Goal: Ask a question: Ask a question

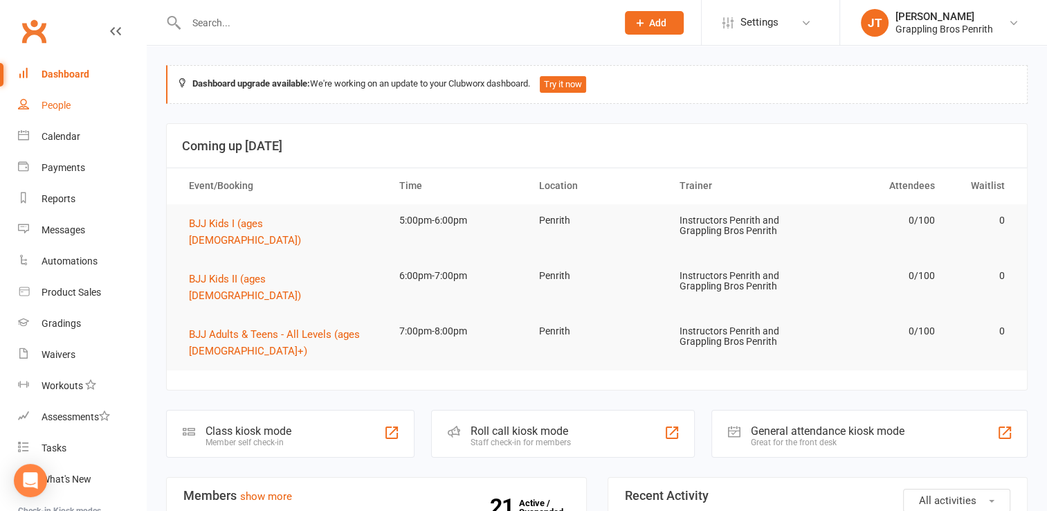
click at [65, 109] on div "People" at bounding box center [56, 105] width 29 height 11
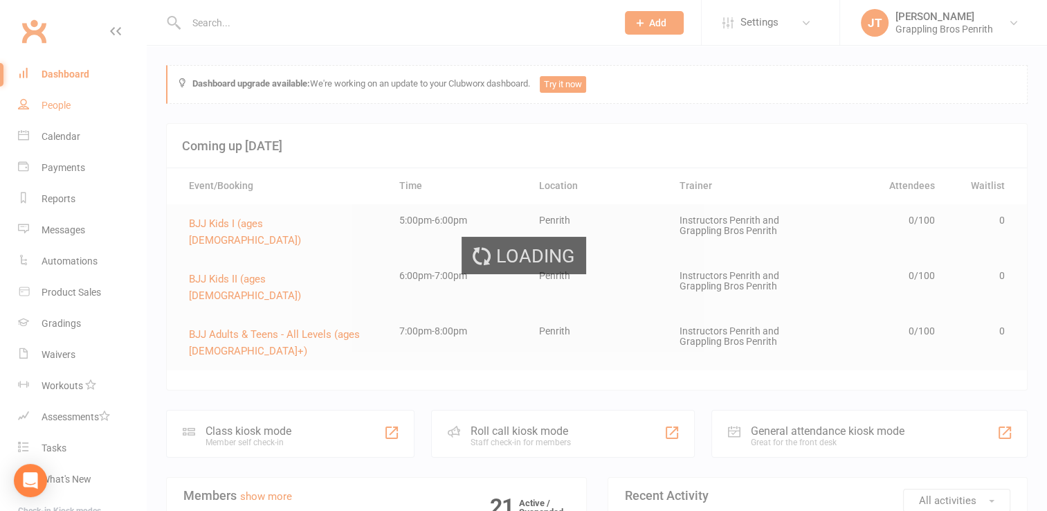
select select "50"
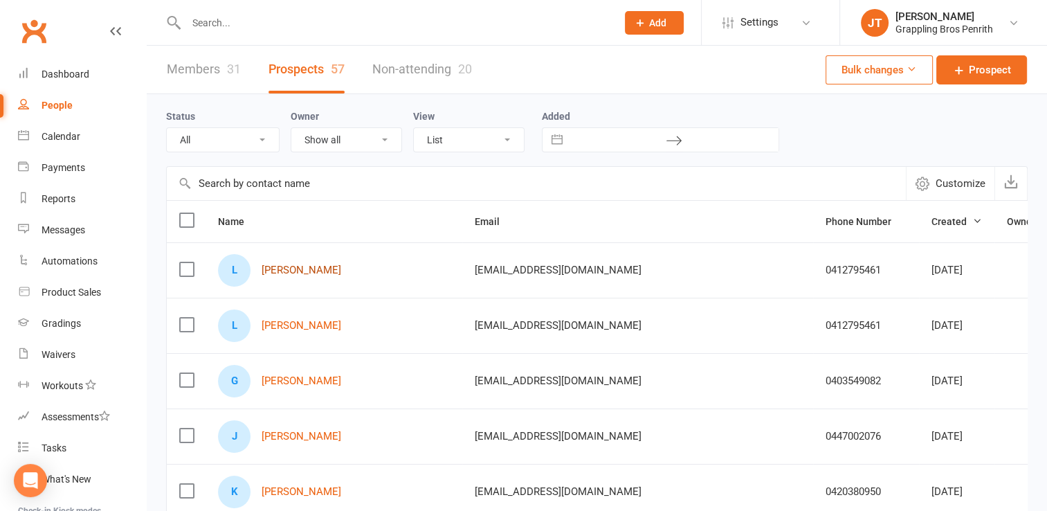
click at [333, 275] on link "[PERSON_NAME]" at bounding box center [302, 270] width 80 height 12
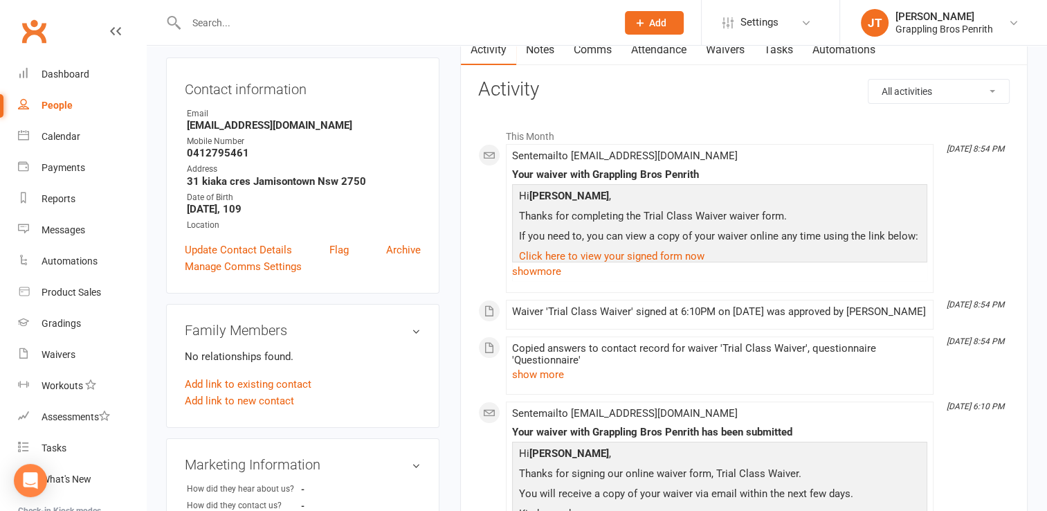
scroll to position [143, 0]
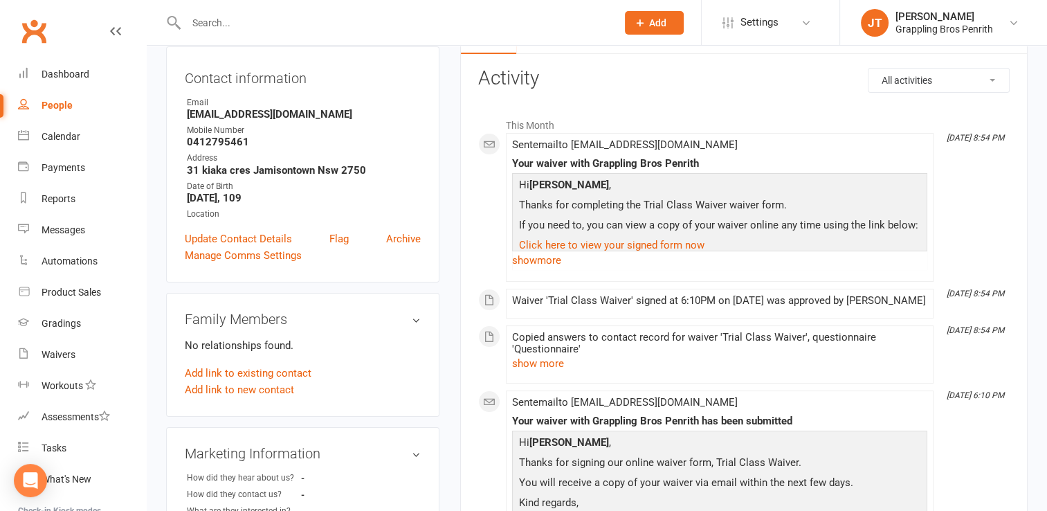
drag, startPoint x: 412, startPoint y: 237, endPoint x: 584, endPoint y: 65, distance: 243.3
click at [412, 237] on link "Archive" at bounding box center [403, 239] width 35 height 17
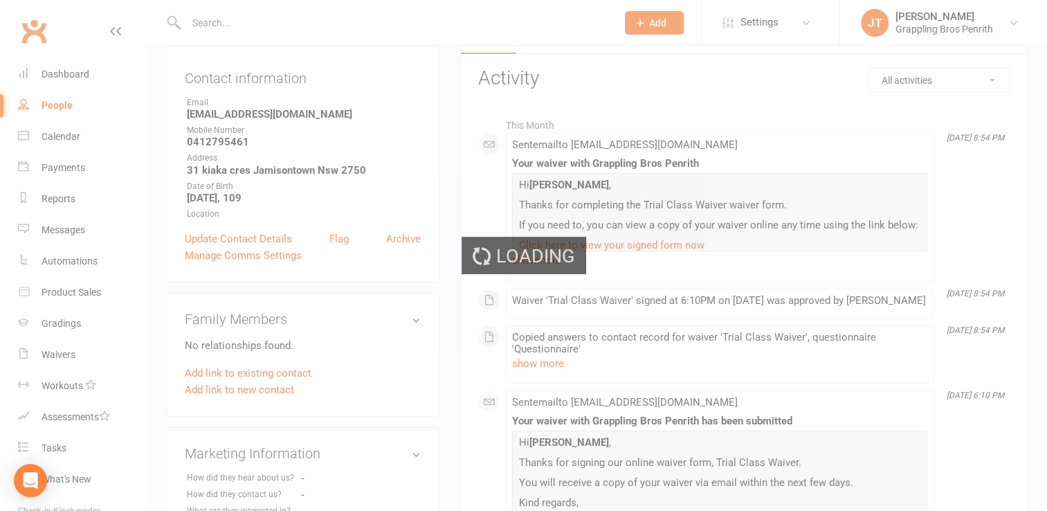
select select "50"
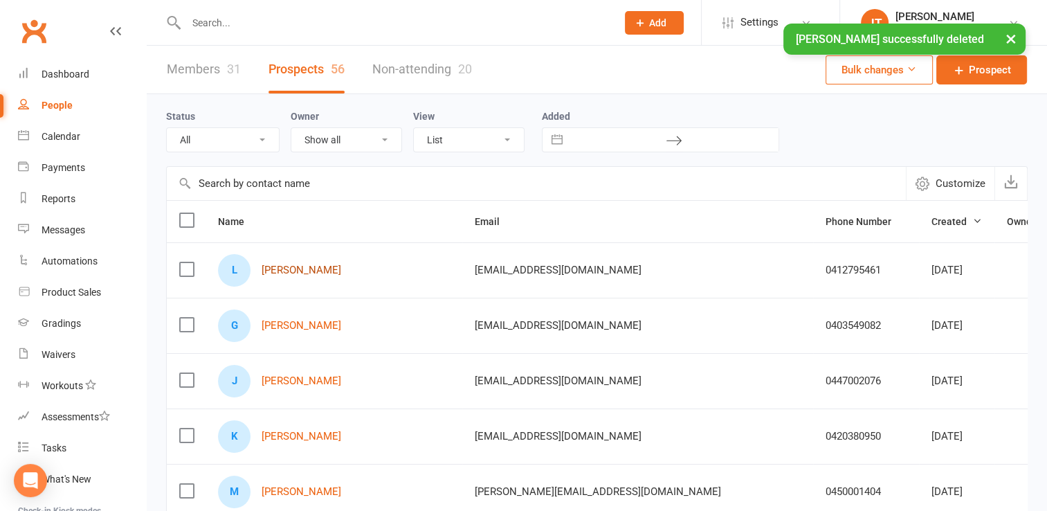
click at [312, 267] on link "[PERSON_NAME]" at bounding box center [302, 270] width 80 height 12
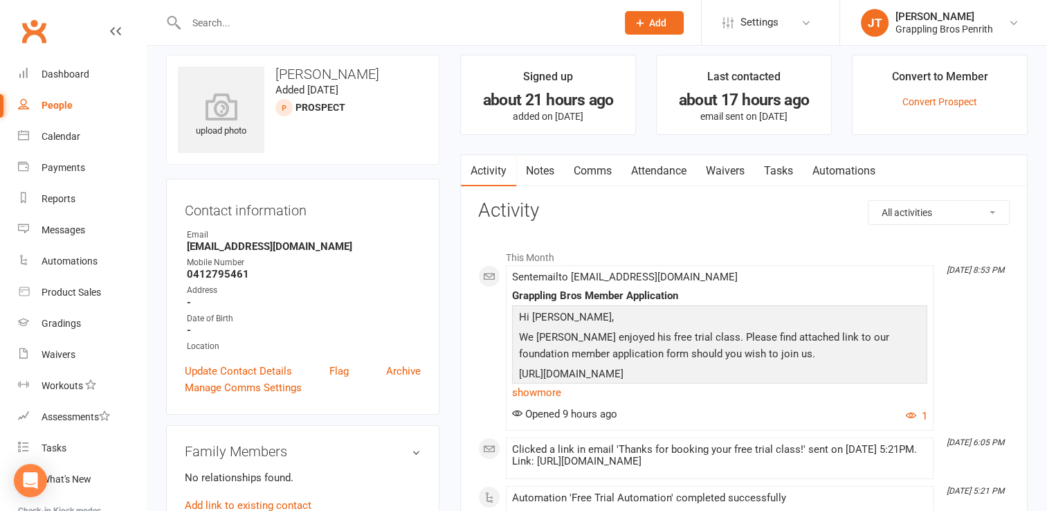
scroll to position [8, 0]
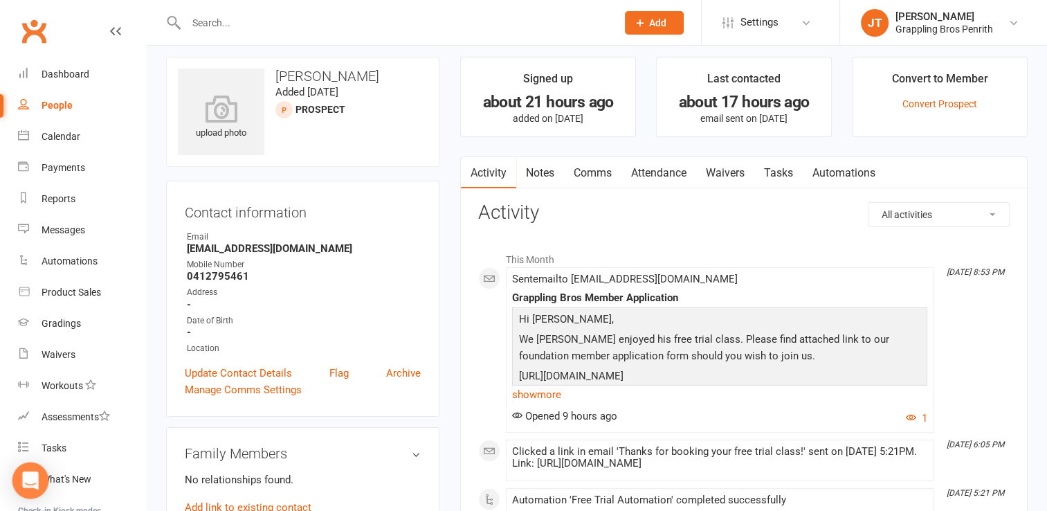
click at [30, 482] on icon "Open Intercom Messenger" at bounding box center [30, 480] width 16 height 18
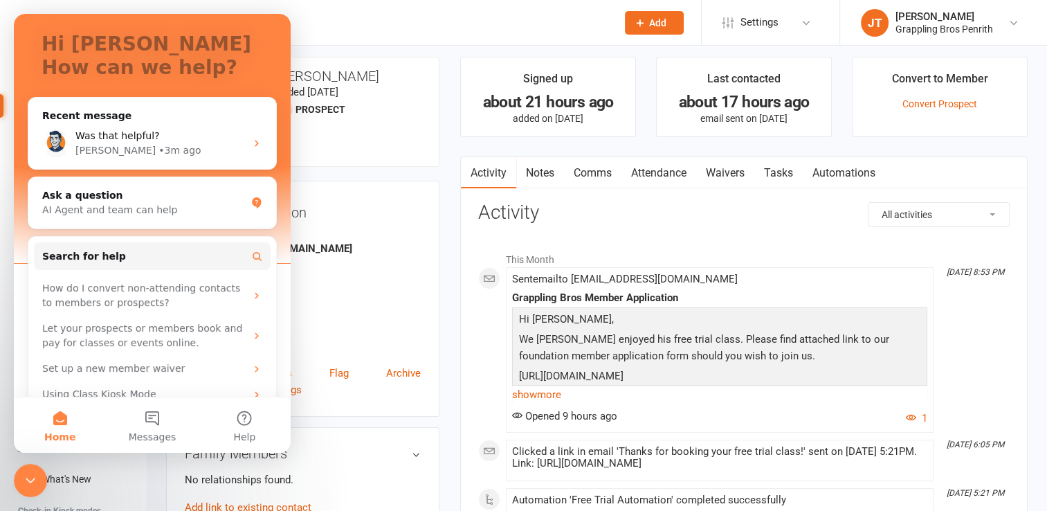
scroll to position [102, 0]
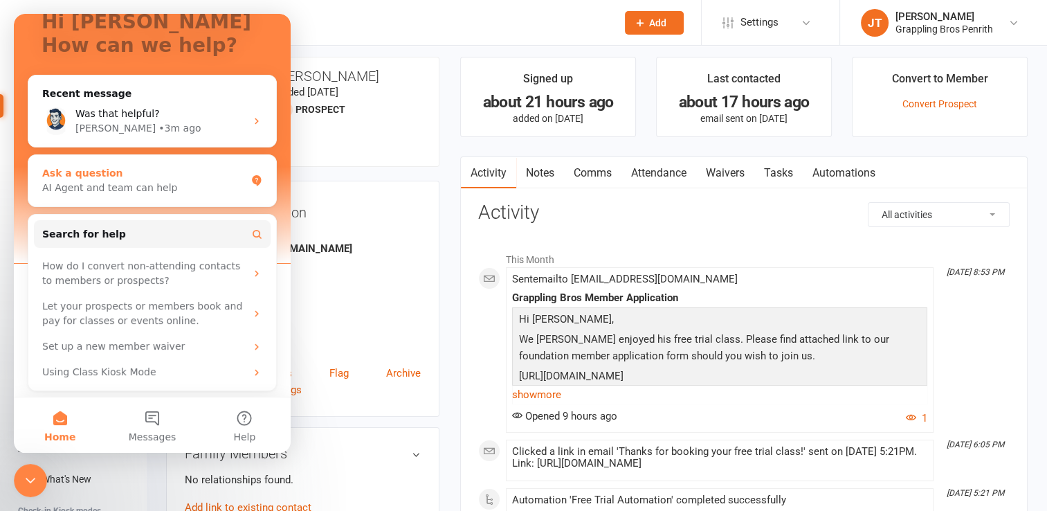
click at [138, 198] on div "Ask a question AI Agent and team can help" at bounding box center [152, 180] width 248 height 51
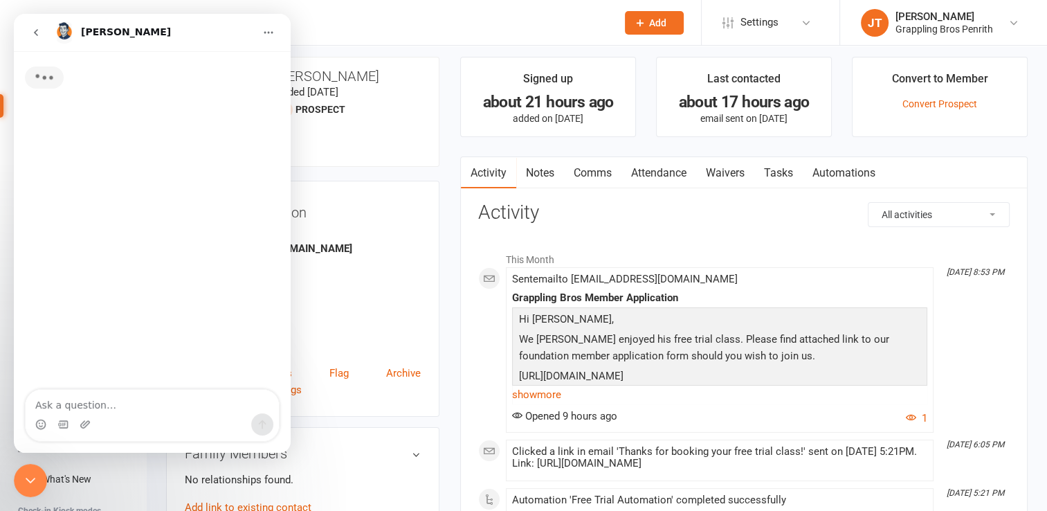
scroll to position [0, 0]
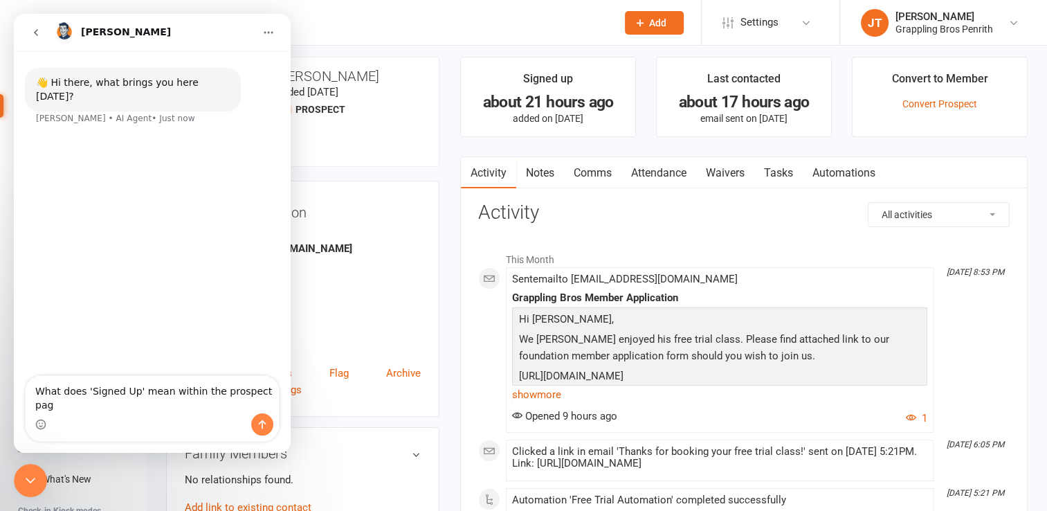
type textarea "What does 'Signed Up' mean within the prospect page"
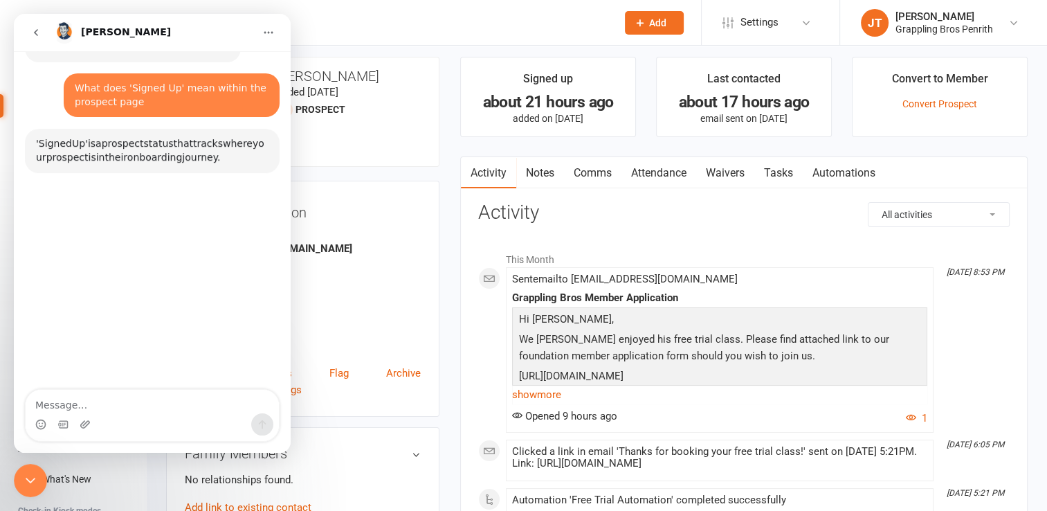
scroll to position [61, 0]
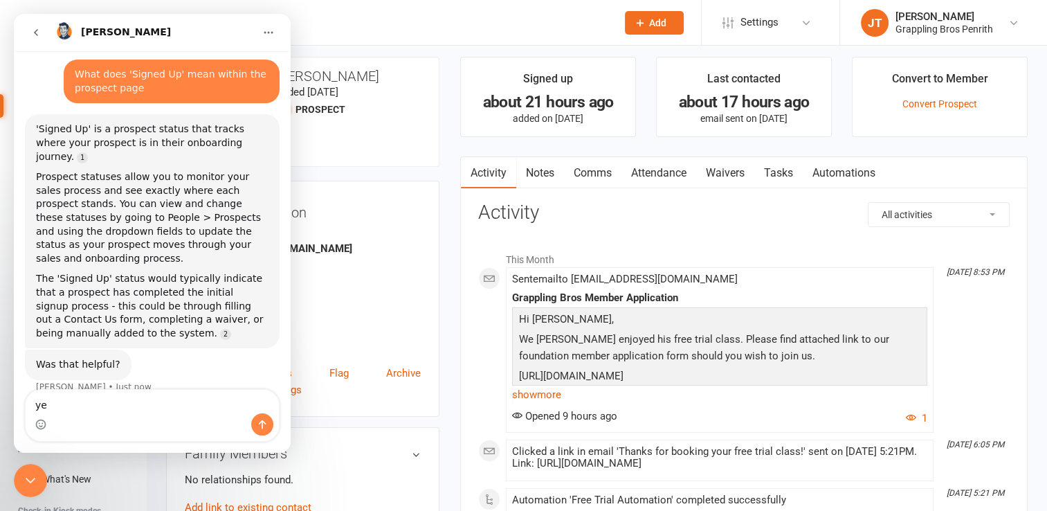
type textarea "yes"
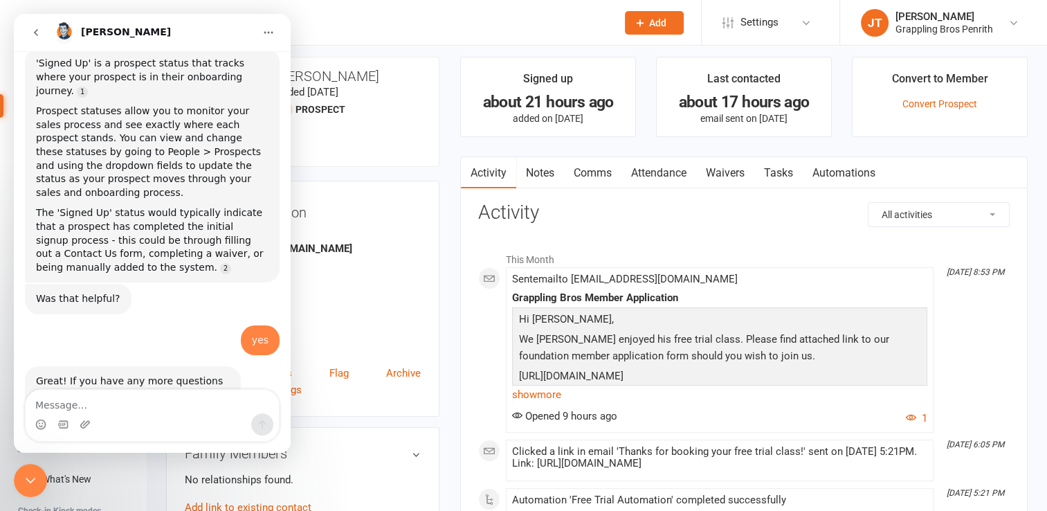
scroll to position [137, 0]
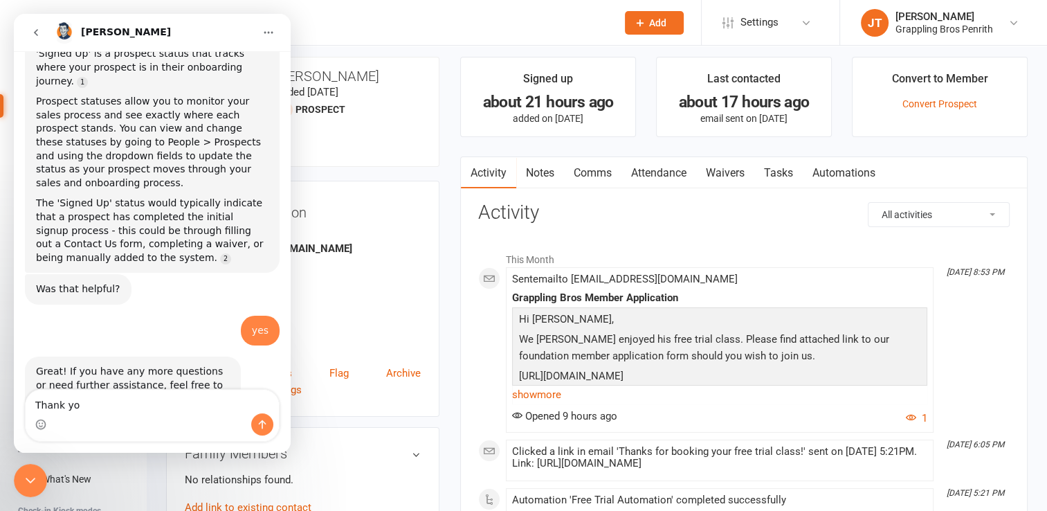
type textarea "Thank you"
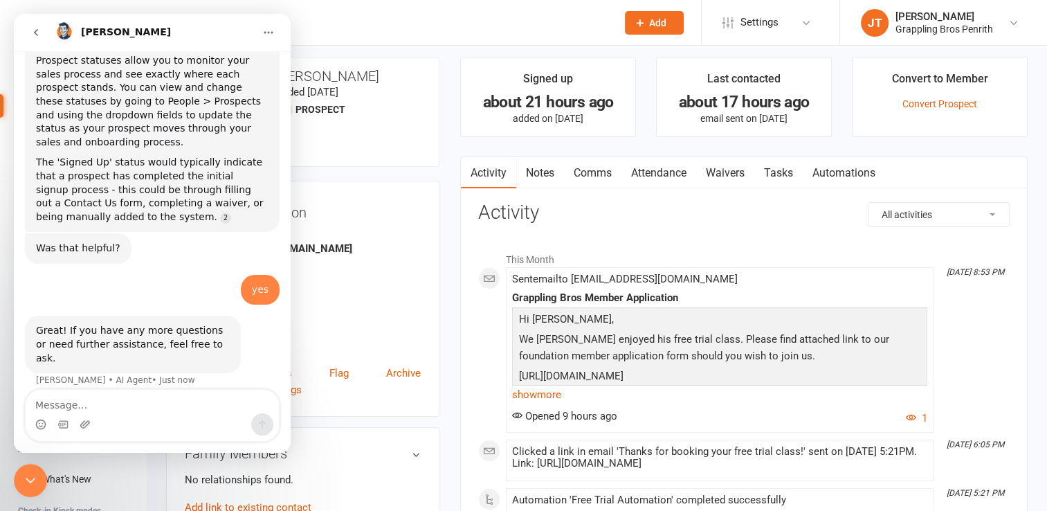
scroll to position [224, 0]
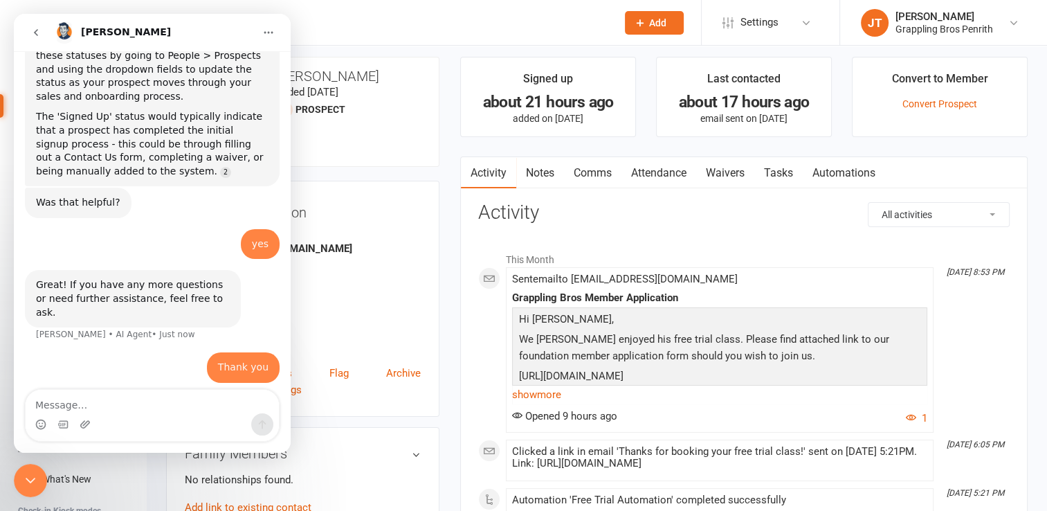
click at [262, 32] on button "Home" at bounding box center [268, 32] width 26 height 26
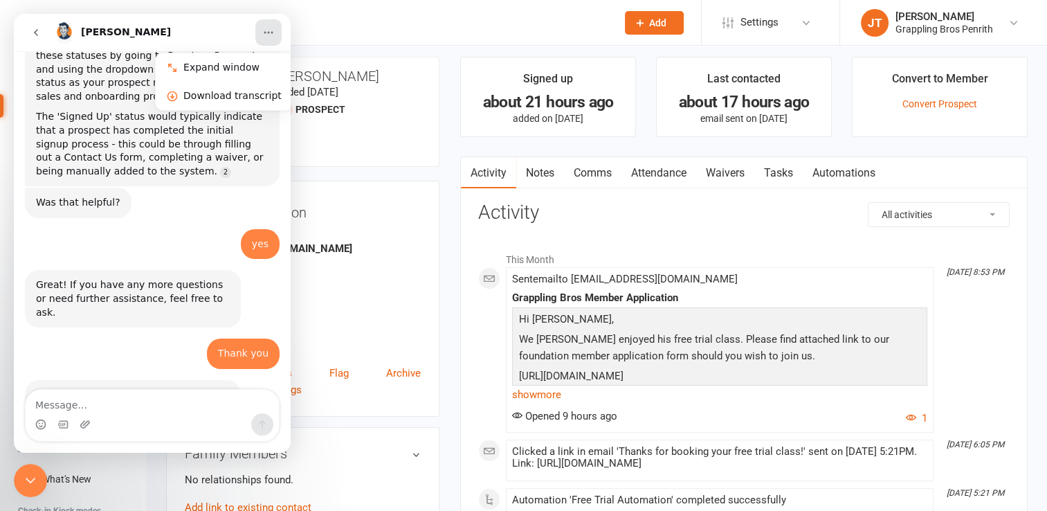
scroll to position [269, 0]
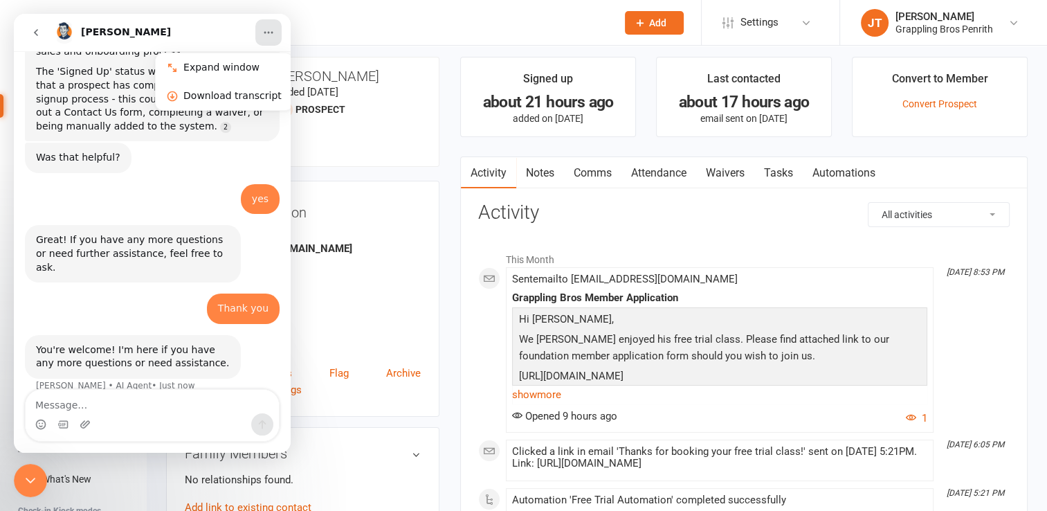
click at [34, 474] on icon "Close Intercom Messenger" at bounding box center [30, 480] width 17 height 17
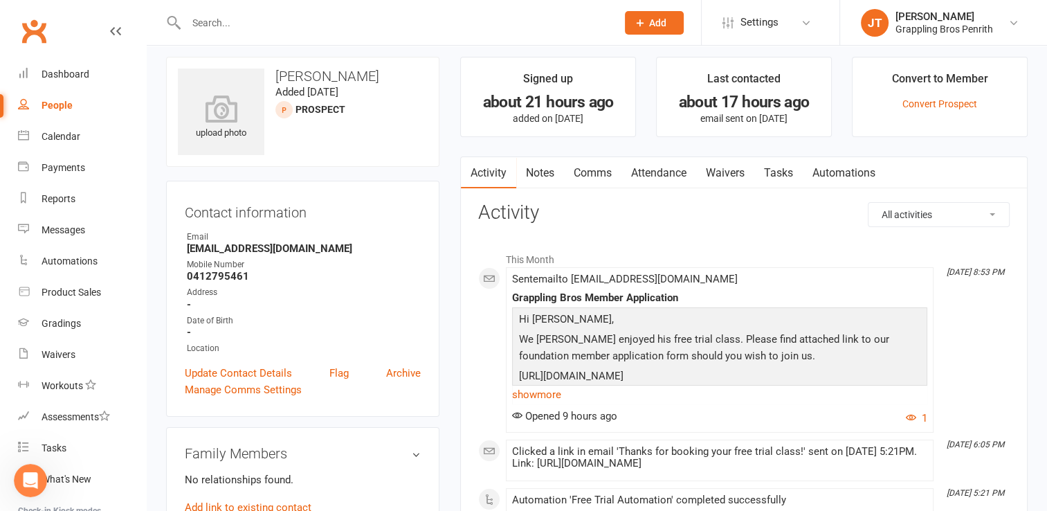
scroll to position [300, 0]
click at [66, 105] on div "People" at bounding box center [57, 105] width 31 height 11
select select "50"
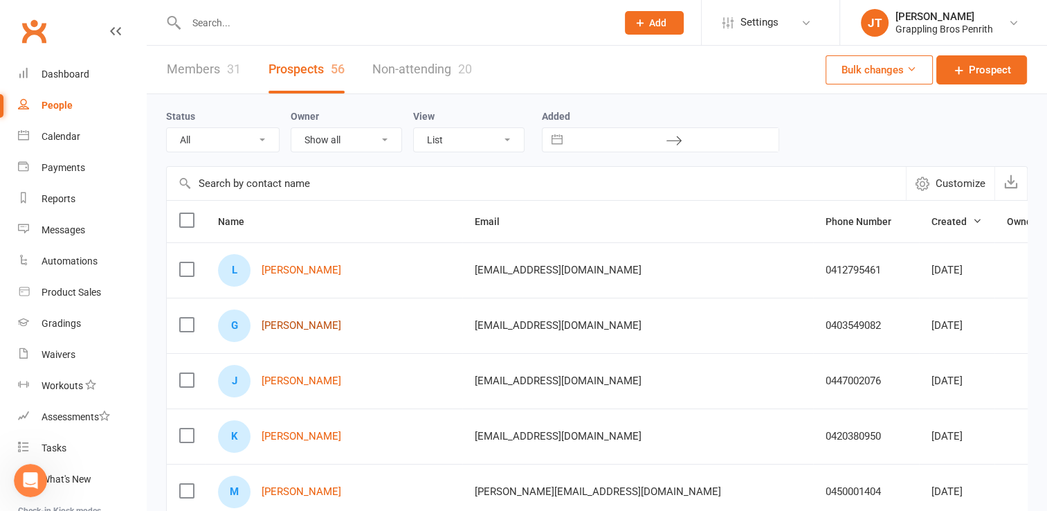
click at [305, 325] on link "[PERSON_NAME]" at bounding box center [302, 326] width 80 height 12
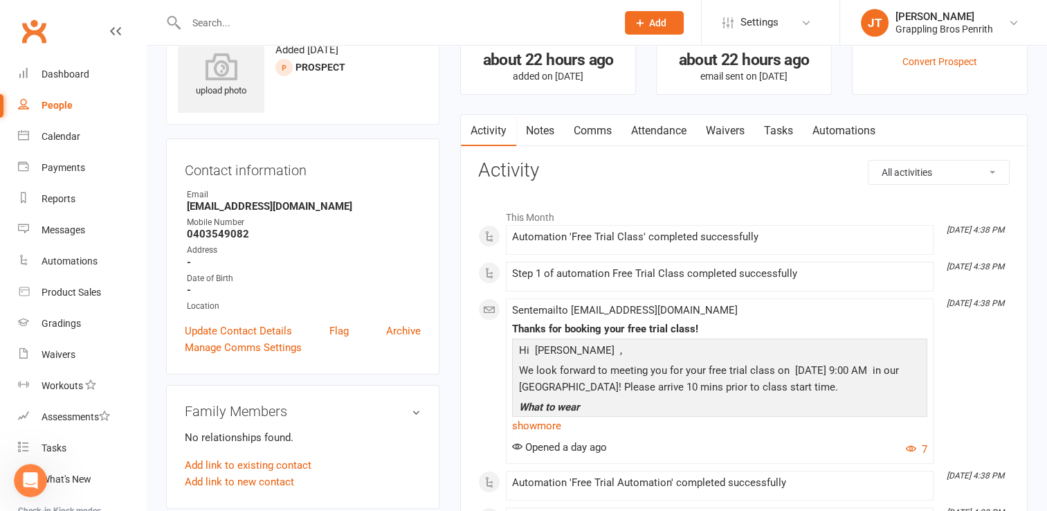
scroll to position [42, 0]
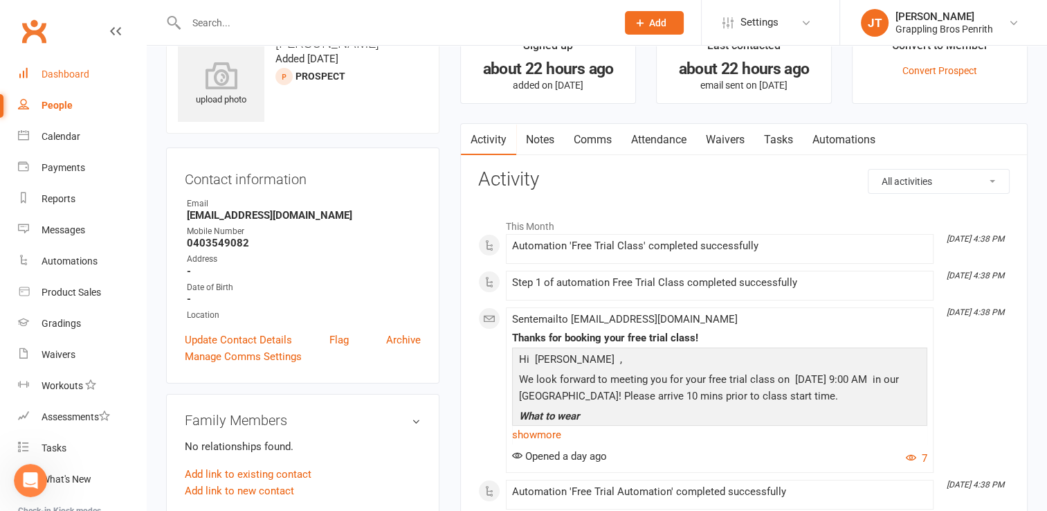
click at [72, 79] on div "Dashboard" at bounding box center [66, 74] width 48 height 11
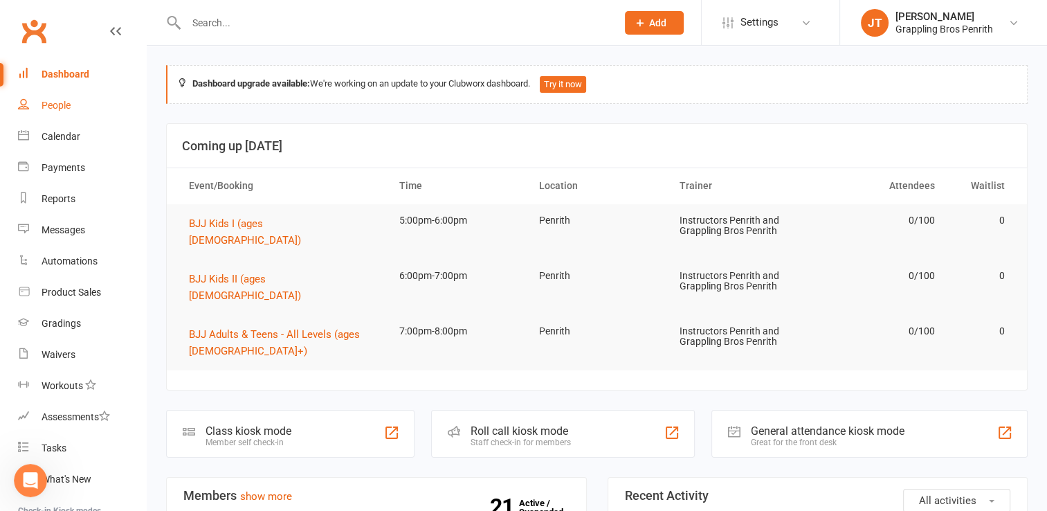
click at [69, 107] on div "People" at bounding box center [56, 105] width 29 height 11
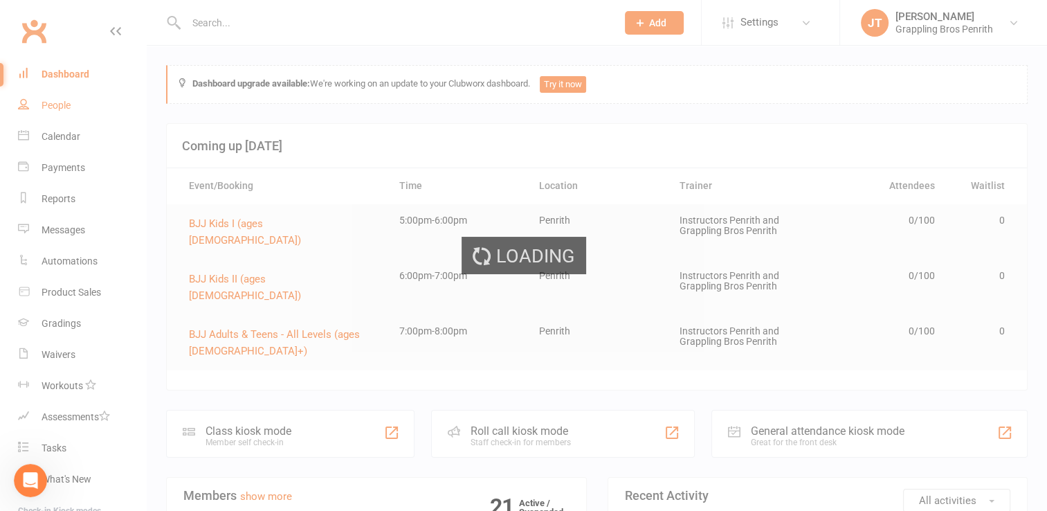
select select "50"
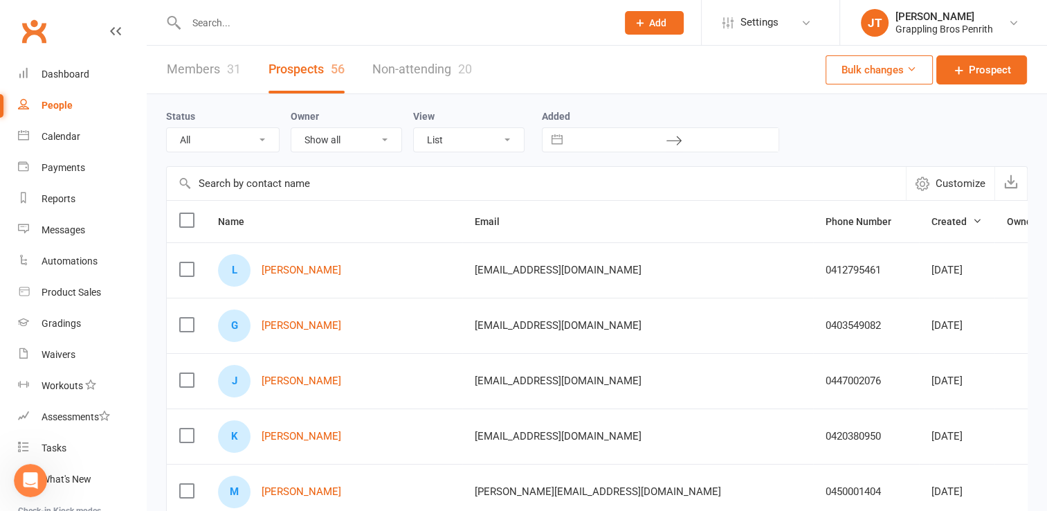
click at [231, 62] on div "31" at bounding box center [234, 69] width 14 height 15
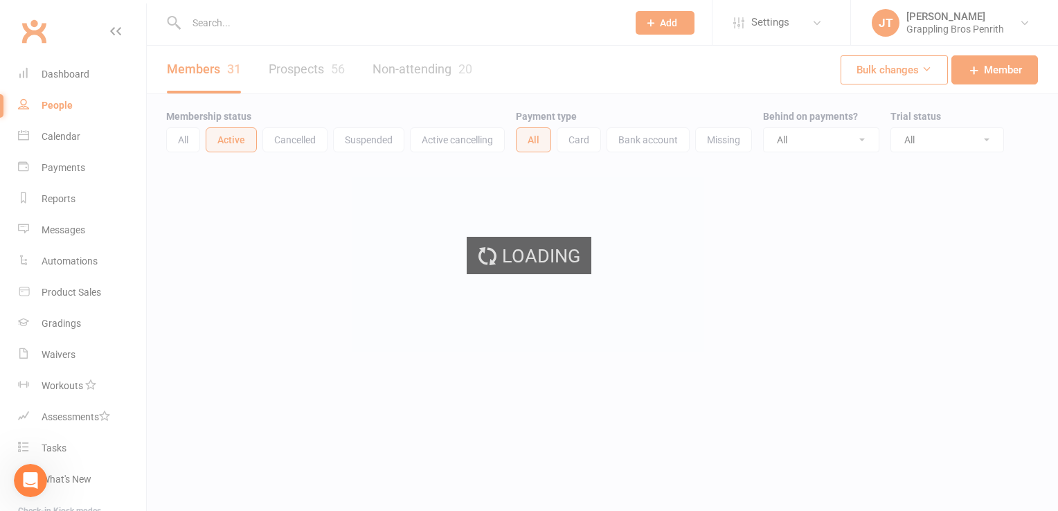
select select "50"
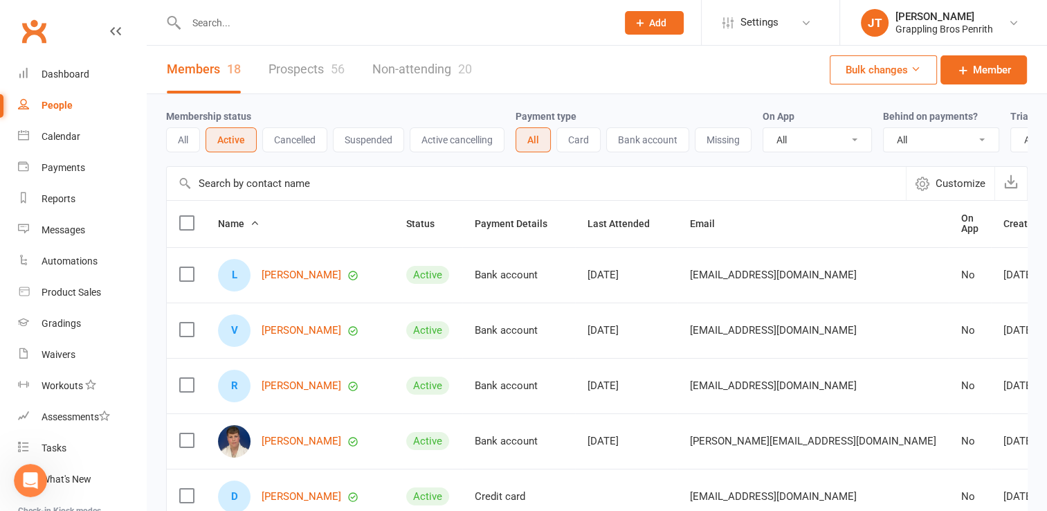
click at [321, 138] on button "Cancelled" at bounding box center [294, 139] width 65 height 25
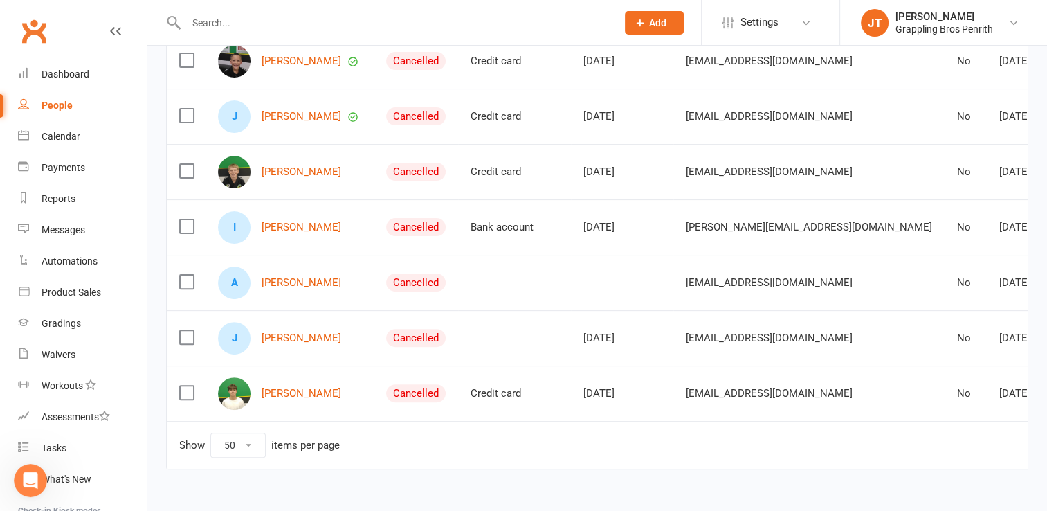
scroll to position [386, 0]
